Goal: Transaction & Acquisition: Purchase product/service

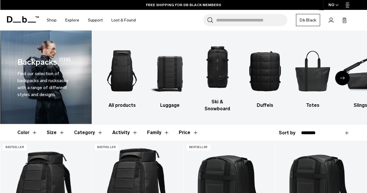
click at [270, 68] on img "4 / 10" at bounding box center [265, 71] width 37 height 56
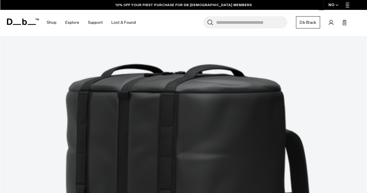
scroll to position [93, 0]
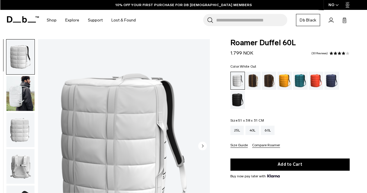
click at [15, 92] on img "button" at bounding box center [20, 93] width 28 height 35
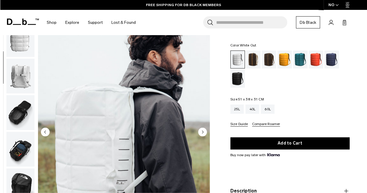
scroll to position [20, 0]
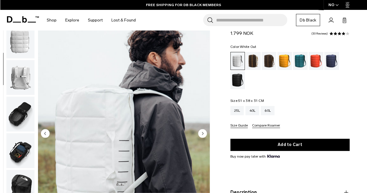
click at [255, 109] on div "40L" at bounding box center [253, 110] width 14 height 9
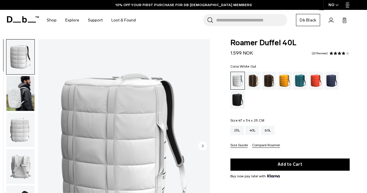
click at [28, 90] on img "button" at bounding box center [20, 93] width 28 height 35
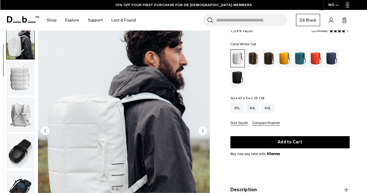
scroll to position [20, 0]
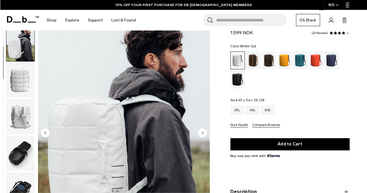
click at [234, 112] on div "25L" at bounding box center [238, 109] width 14 height 9
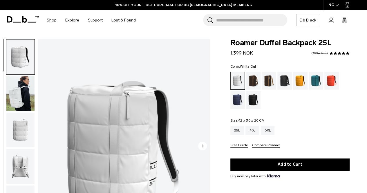
click at [33, 90] on img "button" at bounding box center [20, 93] width 28 height 35
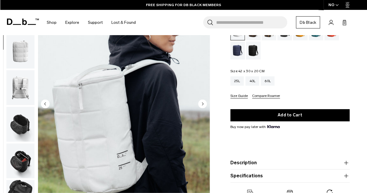
scroll to position [48, 0]
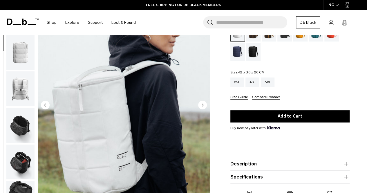
click at [254, 80] on div "40L" at bounding box center [253, 82] width 14 height 9
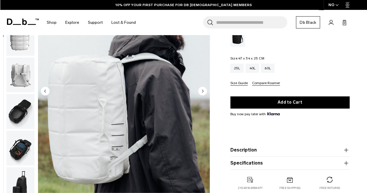
scroll to position [73, 0]
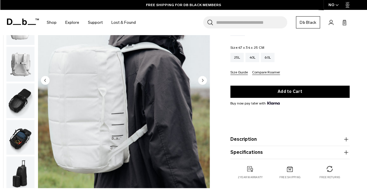
click at [287, 92] on button "Add to Cart" at bounding box center [290, 92] width 119 height 12
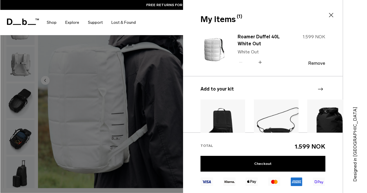
click at [138, 108] on div at bounding box center [183, 96] width 367 height 193
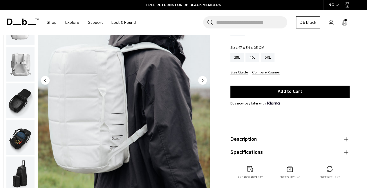
scroll to position [48, 0]
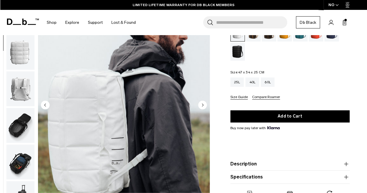
scroll to position [20, 0]
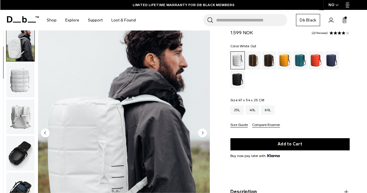
scroll to position [20, 0]
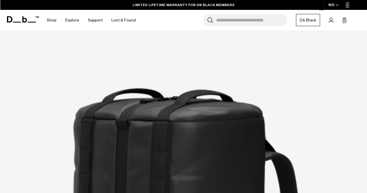
scroll to position [1014, 0]
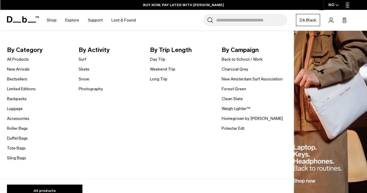
click at [20, 150] on link "Tote Bags" at bounding box center [16, 148] width 19 height 6
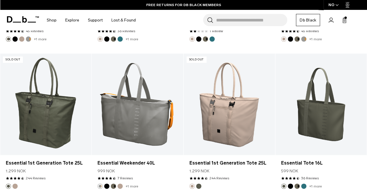
scroll to position [518, 0]
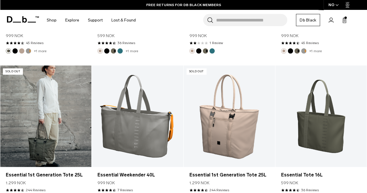
click at [42, 131] on link "Essential 1st Generation Tote 25L" at bounding box center [46, 116] width 92 height 102
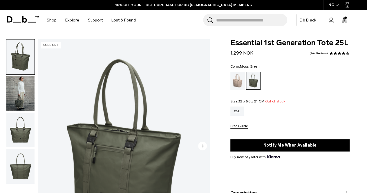
click at [277, 145] on button "Notify Me When Available" at bounding box center [290, 145] width 119 height 12
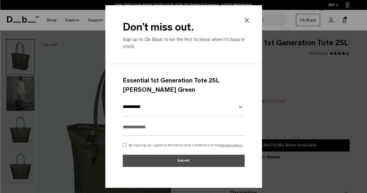
click at [248, 22] on icon at bounding box center [247, 20] width 7 height 7
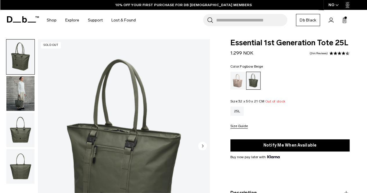
click at [238, 74] on div "Fogbow Beige" at bounding box center [238, 81] width 15 height 18
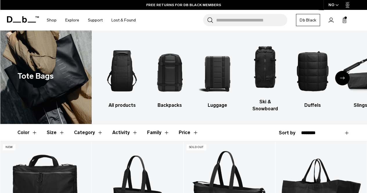
click at [214, 75] on img "3 / 10" at bounding box center [217, 71] width 37 height 56
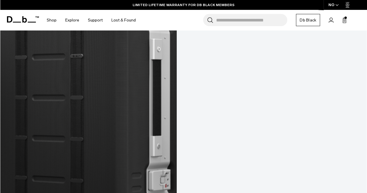
scroll to position [1546, 0]
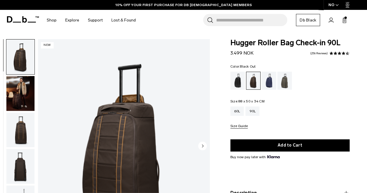
click at [236, 85] on div "Black Out" at bounding box center [238, 81] width 15 height 18
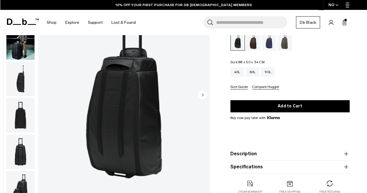
scroll to position [20, 0]
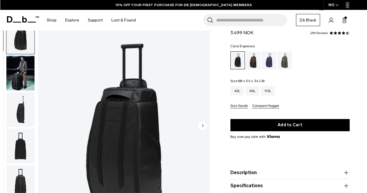
click at [256, 65] on div "Espresso" at bounding box center [253, 60] width 15 height 18
